Goal: Task Accomplishment & Management: Use online tool/utility

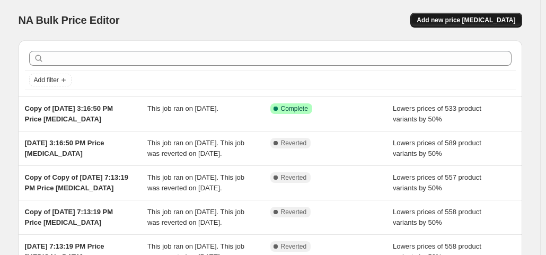
click at [452, 18] on span "Add new price [MEDICAL_DATA]" at bounding box center [465, 20] width 99 height 8
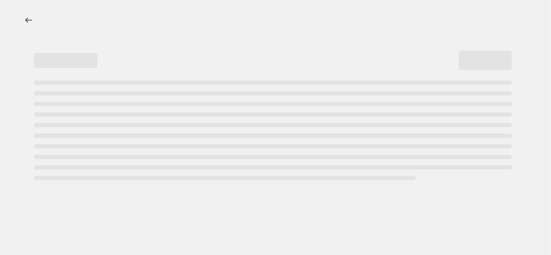
select select "percentage"
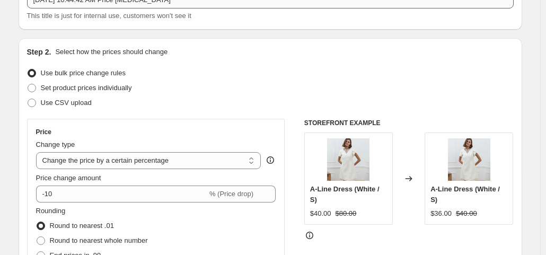
scroll to position [106, 0]
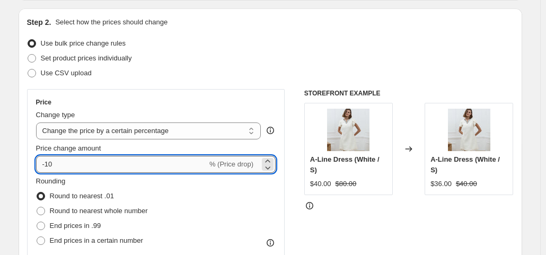
click at [174, 165] on input "-10" at bounding box center [121, 164] width 171 height 17
type input "-1"
type input "-6"
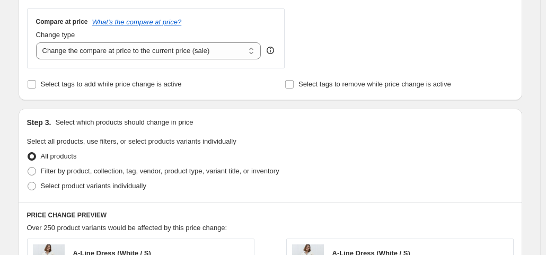
scroll to position [387, 0]
type input "-50"
click at [35, 171] on span at bounding box center [32, 170] width 8 height 8
click at [28, 167] on input "Filter by product, collection, tag, vendor, product type, variant title, or inv…" at bounding box center [28, 166] width 1 height 1
radio input "true"
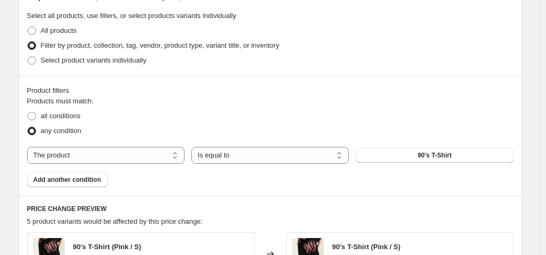
scroll to position [512, 0]
click at [285, 154] on select "Is equal to Is not equal to" at bounding box center [269, 154] width 157 height 17
select select "not_equal"
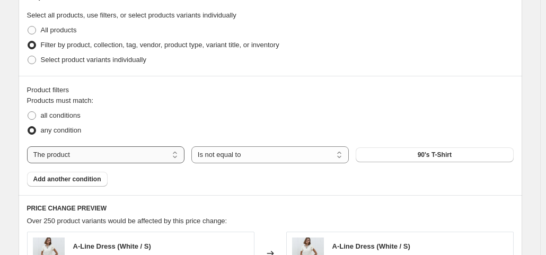
click at [175, 153] on select "The product The product's collection The product's vendor The product's status …" at bounding box center [105, 154] width 157 height 17
select select "collection"
click at [456, 154] on span "Blazer | Jacket | Gillet" at bounding box center [434, 154] width 65 height 8
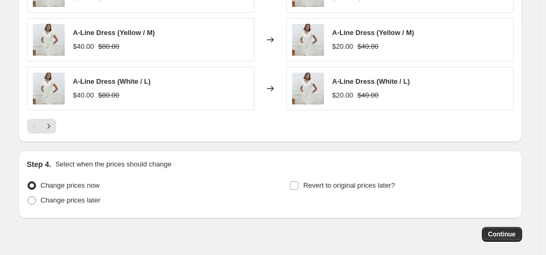
scroll to position [921, 0]
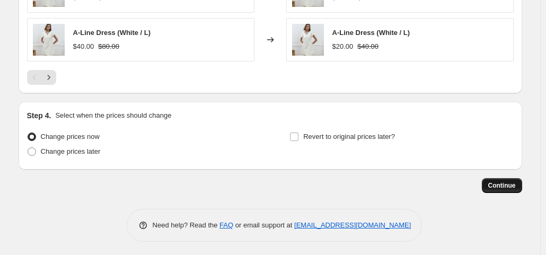
click at [509, 182] on span "Continue" at bounding box center [502, 185] width 28 height 8
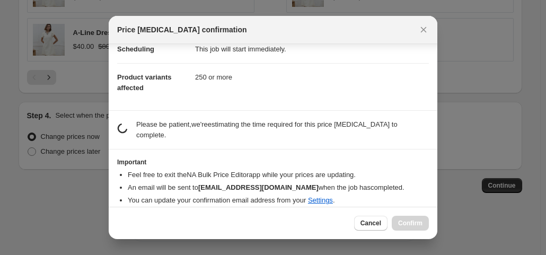
scroll to position [248, 0]
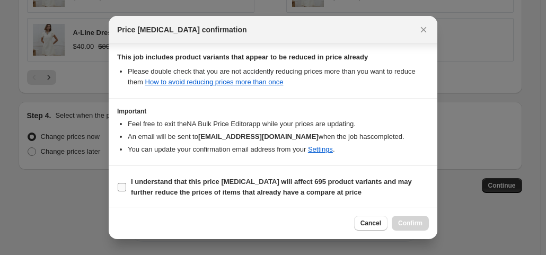
click at [118, 184] on input "I understand that this price [MEDICAL_DATA] will affect 695 product variants an…" at bounding box center [122, 187] width 8 height 8
checkbox input "true"
click at [411, 224] on span "Confirm" at bounding box center [410, 223] width 24 height 8
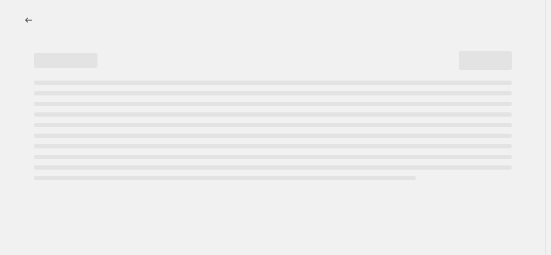
select select "percentage"
select select "collection"
select select "not_equal"
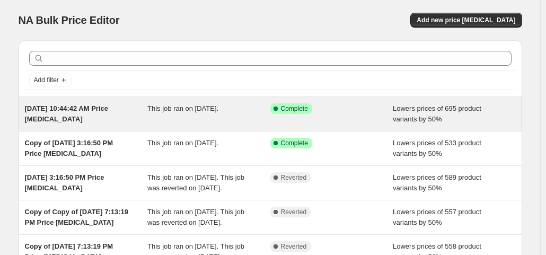
click at [349, 104] on div "Success Complete Complete" at bounding box center [323, 108] width 107 height 11
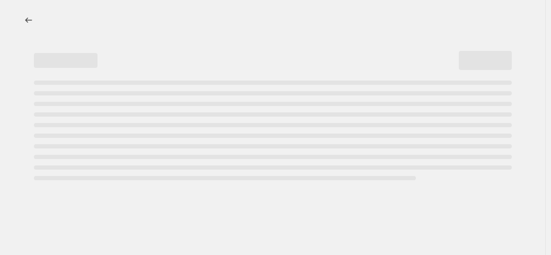
select select "percentage"
select select "not_equal"
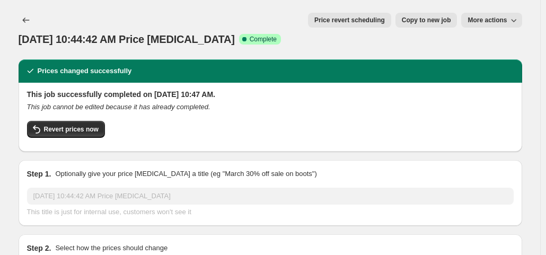
select select "collection"
click at [52, 121] on button "Revert prices now" at bounding box center [66, 129] width 78 height 17
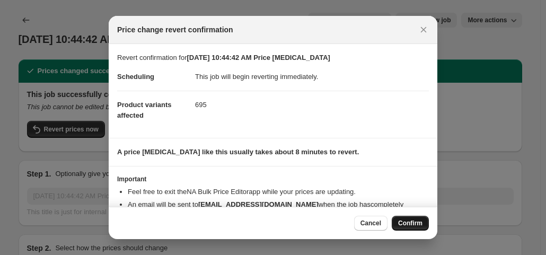
click at [412, 224] on span "Confirm" at bounding box center [410, 223] width 24 height 8
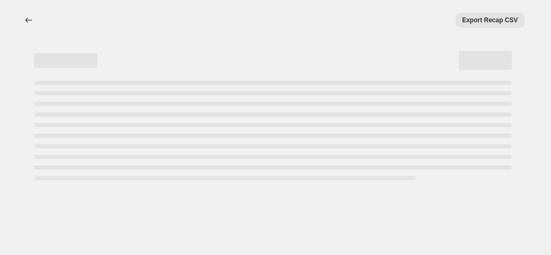
select select "percentage"
select select "collection"
select select "not_equal"
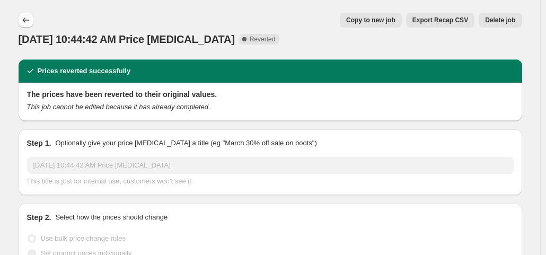
click at [26, 19] on icon "Price change jobs" at bounding box center [26, 20] width 11 height 11
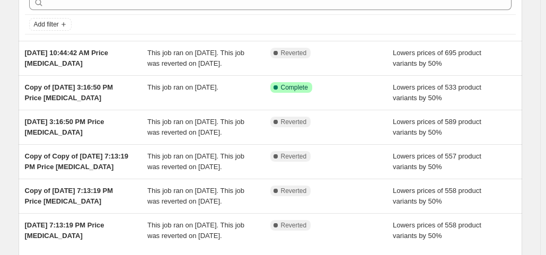
scroll to position [56, 0]
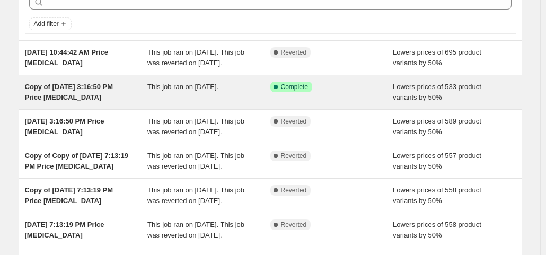
click at [349, 103] on div "Success Complete Complete" at bounding box center [331, 92] width 123 height 21
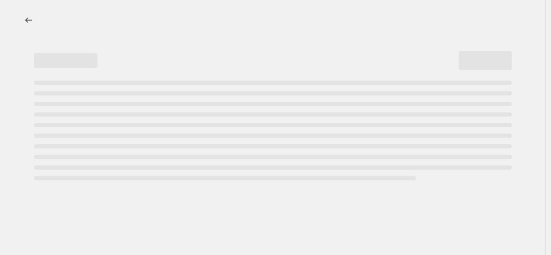
select select "percentage"
select select "collection"
select select "not_equal"
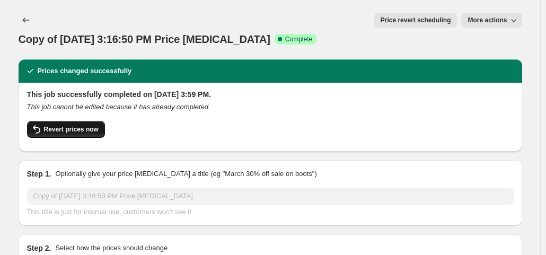
click at [81, 121] on button "Revert prices now" at bounding box center [66, 129] width 78 height 17
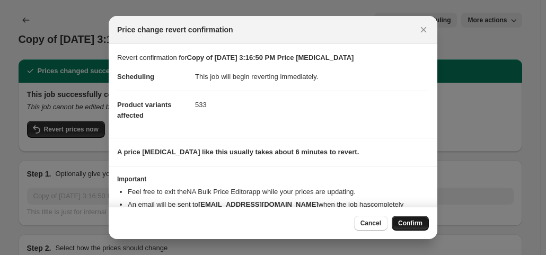
click at [416, 222] on span "Confirm" at bounding box center [410, 223] width 24 height 8
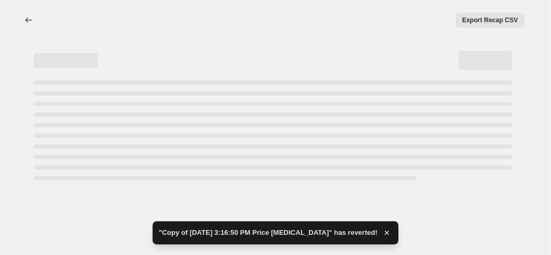
select select "percentage"
select select "collection"
select select "not_equal"
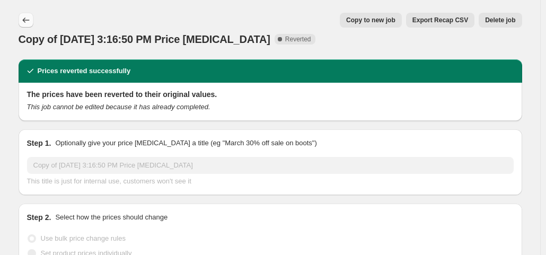
click at [29, 20] on icon "Price change jobs" at bounding box center [26, 20] width 11 height 11
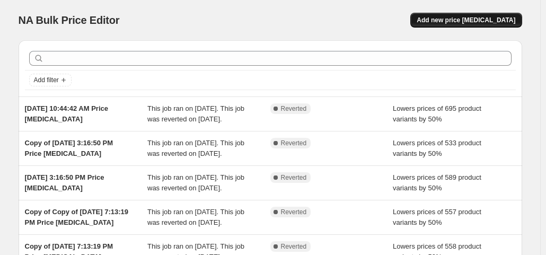
click at [465, 24] on span "Add new price [MEDICAL_DATA]" at bounding box center [465, 20] width 99 height 8
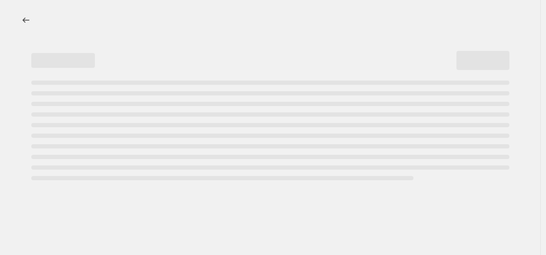
select select "percentage"
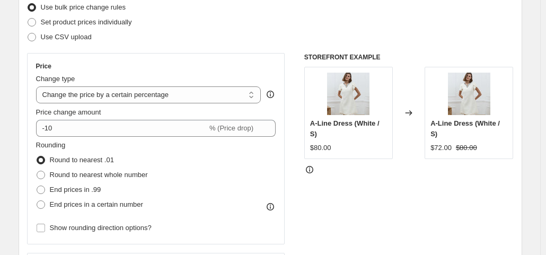
scroll to position [142, 0]
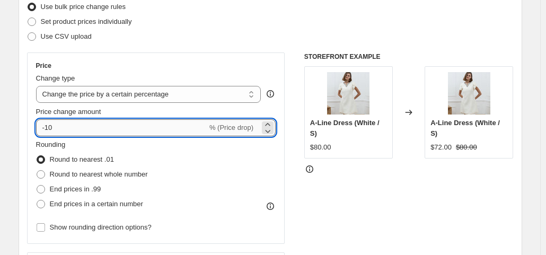
click at [158, 130] on input "-10" at bounding box center [121, 127] width 171 height 17
type input "-1"
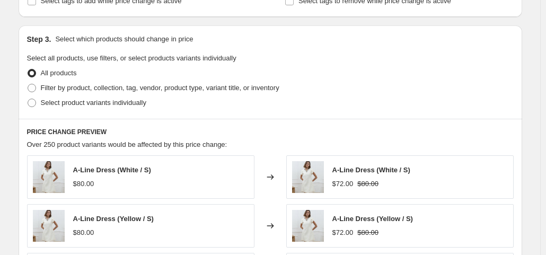
scroll to position [470, 0]
type input "-50"
click at [101, 85] on span "Filter by product, collection, tag, vendor, product type, variant title, or inv…" at bounding box center [160, 87] width 238 height 8
click at [28, 84] on input "Filter by product, collection, tag, vendor, product type, variant title, or inv…" at bounding box center [28, 83] width 1 height 1
radio input "true"
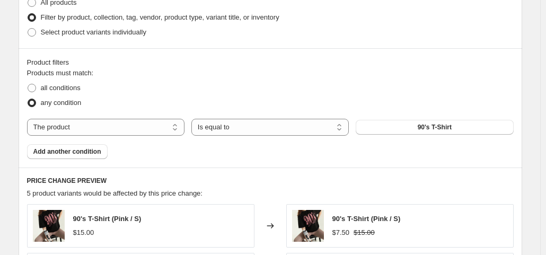
scroll to position [542, 0]
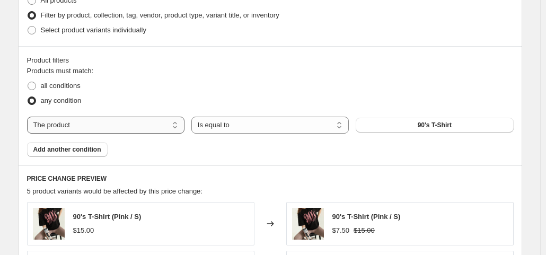
click at [177, 128] on select "The product The product's collection The product's vendor The product's status …" at bounding box center [105, 125] width 157 height 17
select select "collection"
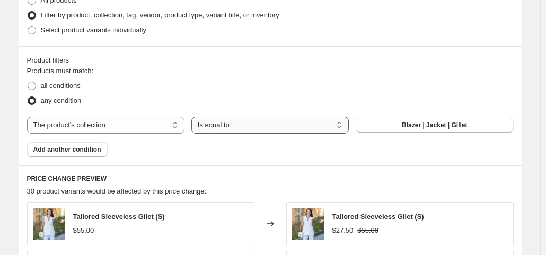
click at [325, 125] on select "Is equal to Is not equal to" at bounding box center [269, 125] width 157 height 17
select select "not_equal"
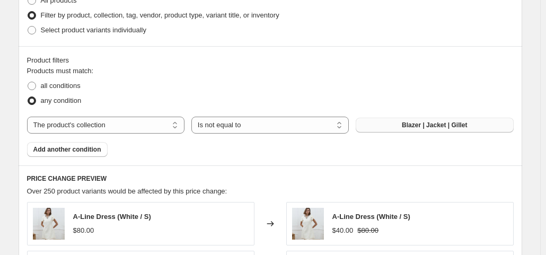
click at [453, 130] on button "Blazer | Jacket | Gillet" at bounding box center [433, 125] width 157 height 15
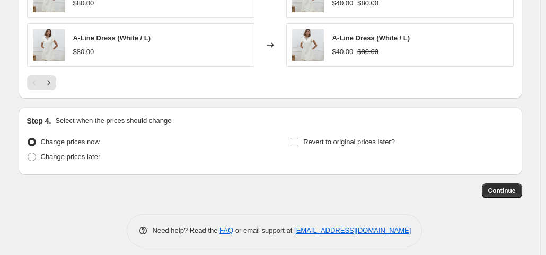
scroll to position [921, 0]
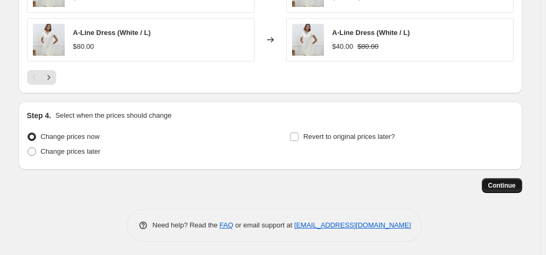
click at [509, 181] on span "Continue" at bounding box center [502, 185] width 28 height 8
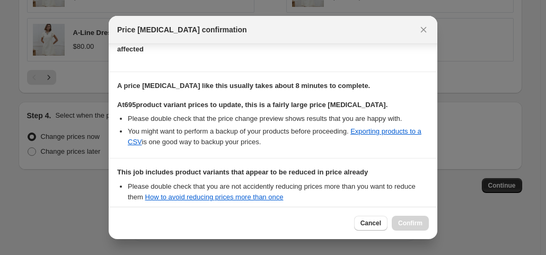
scroll to position [248, 0]
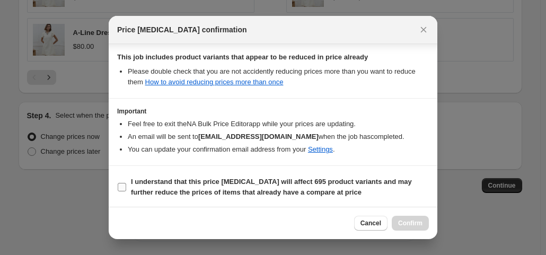
click at [124, 185] on input "I understand that this price [MEDICAL_DATA] will affect 695 product variants an…" at bounding box center [122, 187] width 8 height 8
checkbox input "true"
click at [422, 226] on span "Confirm" at bounding box center [410, 223] width 24 height 8
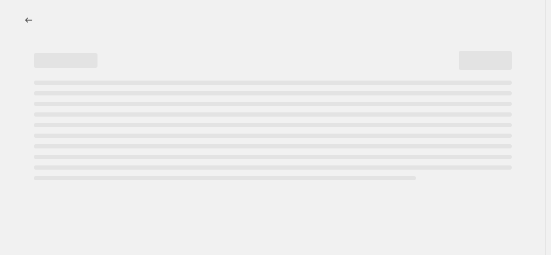
select select "percentage"
select select "collection"
select select "not_equal"
